Goal: Information Seeking & Learning: Learn about a topic

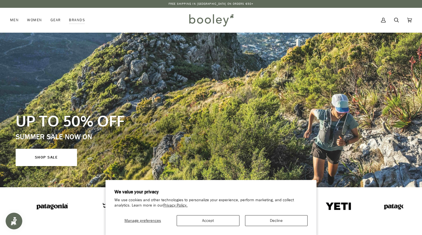
click at [211, 221] on button "Accept" at bounding box center [208, 220] width 63 height 11
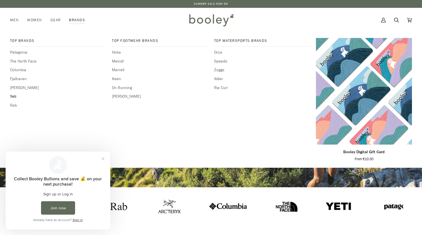
click at [13, 95] on span "Yeti" at bounding box center [58, 96] width 96 height 6
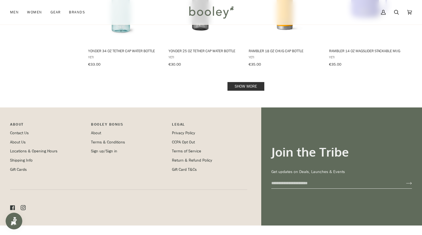
scroll to position [613, 0]
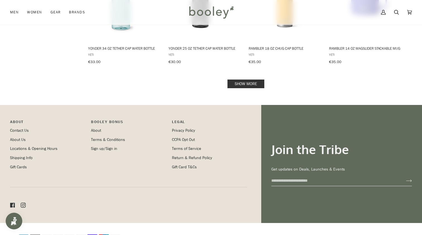
click at [248, 83] on link "Show more" at bounding box center [245, 84] width 37 height 9
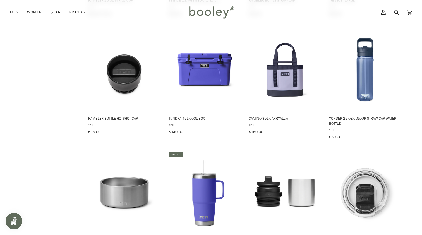
scroll to position [780, 0]
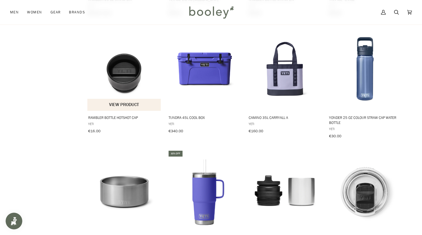
click at [125, 79] on img "Rambler Bottle HotShot Cap" at bounding box center [124, 69] width 74 height 74
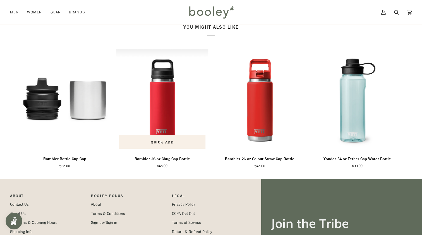
scroll to position [266, 0]
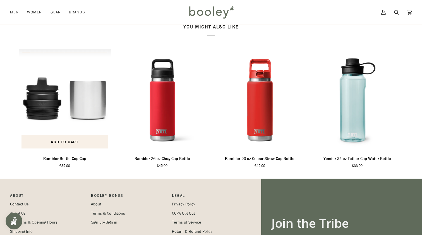
click at [41, 120] on img "Rambler Bottle Cup Cap" at bounding box center [65, 100] width 92 height 102
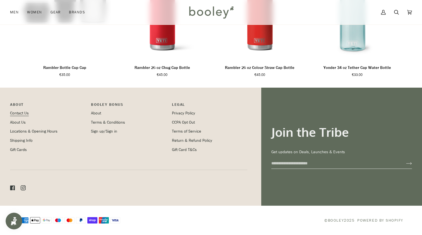
scroll to position [364, 0]
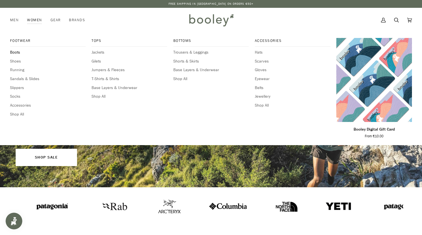
click at [16, 51] on span "Boots" at bounding box center [48, 52] width 76 height 6
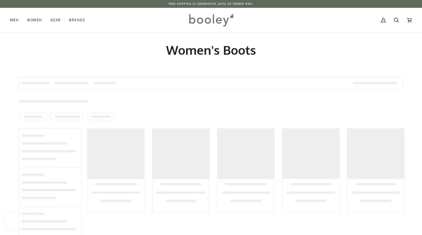
click at [37, 155] on div at bounding box center [50, 153] width 57 height 23
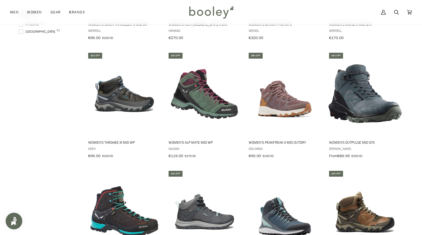
scroll to position [409, 0]
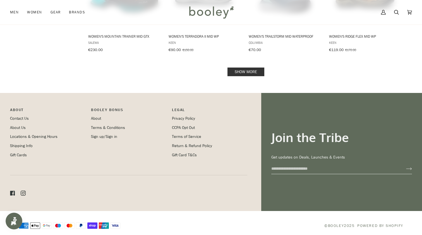
click at [251, 70] on link "Show more" at bounding box center [245, 72] width 37 height 9
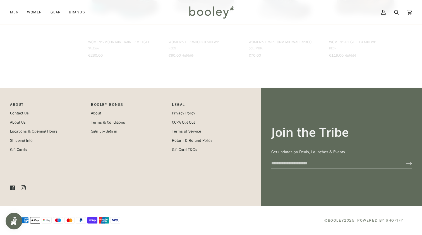
scroll to position [615, 0]
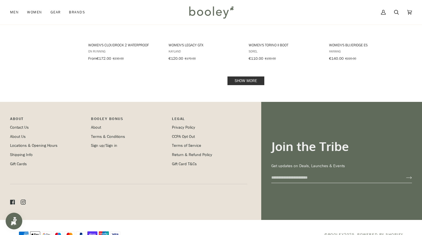
scroll to position [1221, 0]
